Goal: Navigation & Orientation: Find specific page/section

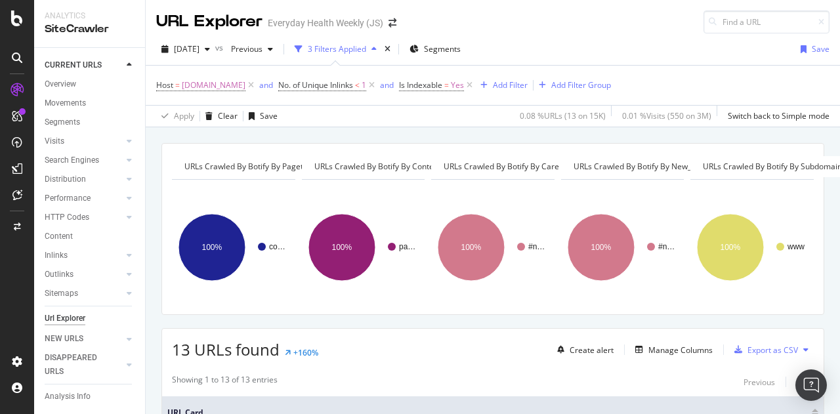
scroll to position [91, 0]
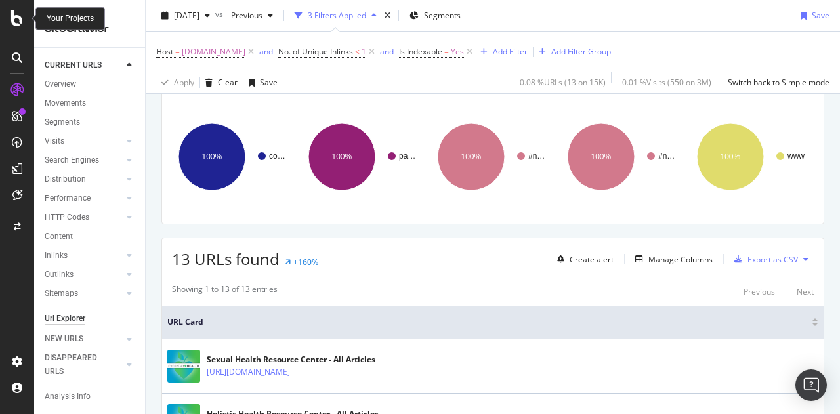
click at [18, 26] on icon at bounding box center [17, 18] width 12 height 16
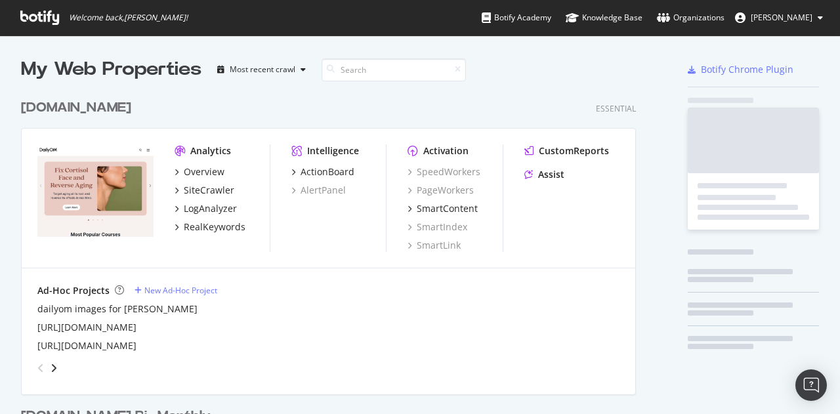
scroll to position [404, 820]
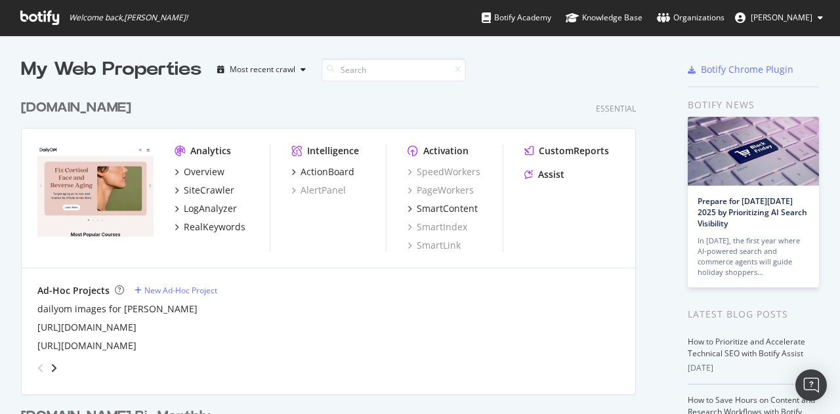
click at [90, 106] on div "[DOMAIN_NAME]" at bounding box center [76, 107] width 110 height 19
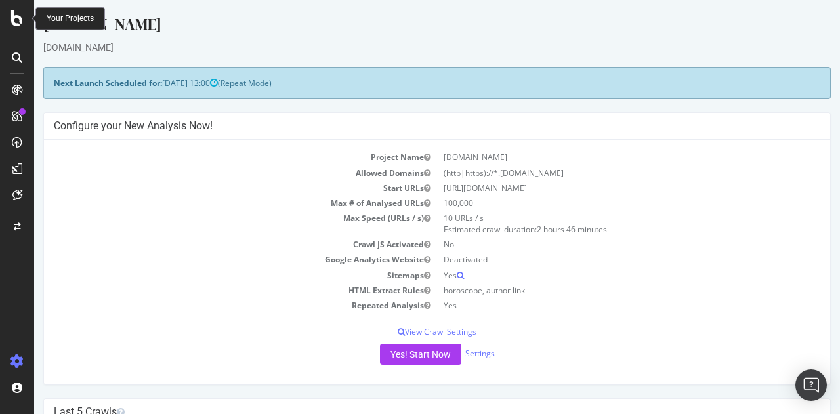
click at [12, 18] on icon at bounding box center [17, 18] width 12 height 16
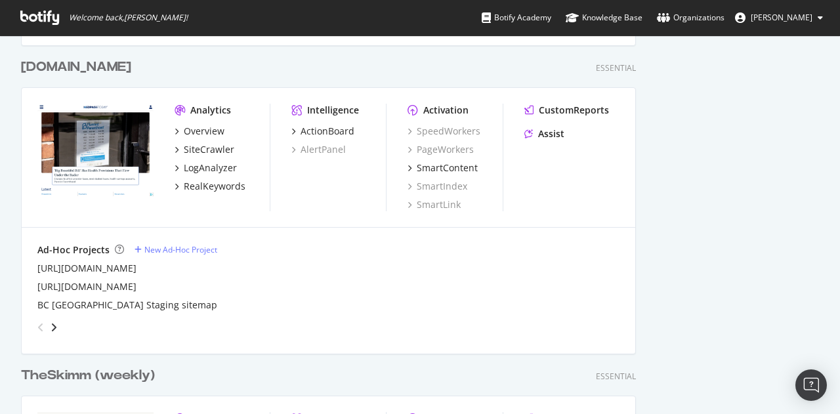
scroll to position [902, 0]
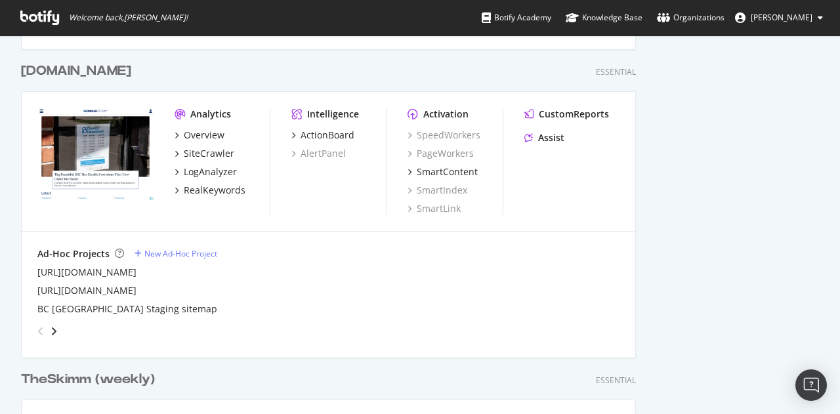
click at [112, 375] on div "TheSkimm (weekly)" at bounding box center [88, 379] width 134 height 19
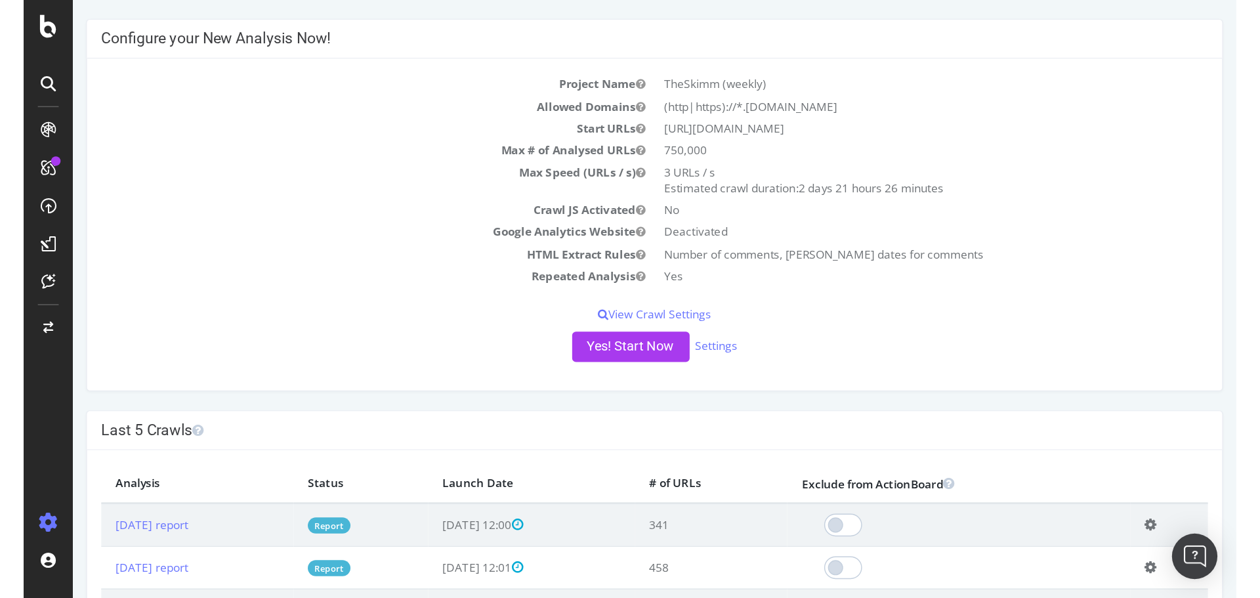
scroll to position [94, 0]
